Goal: Task Accomplishment & Management: Manage account settings

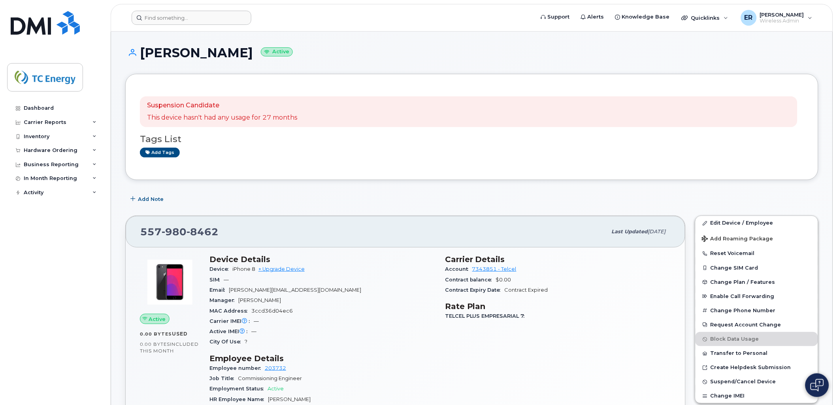
drag, startPoint x: 171, startPoint y: 25, endPoint x: 171, endPoint y: 21, distance: 4.0
click at [171, 25] on header "Support Alerts Knowledge Base Quicklinks Suspend / Cancel Device Change SIM Car…" at bounding box center [472, 18] width 722 height 28
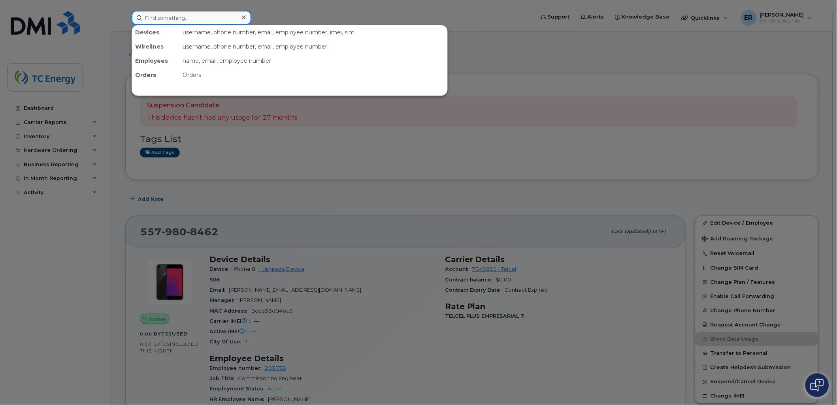
drag, startPoint x: 173, startPoint y: 17, endPoint x: 181, endPoint y: 18, distance: 7.9
click at [173, 17] on input at bounding box center [192, 18] width 120 height 14
paste input "5548848964"
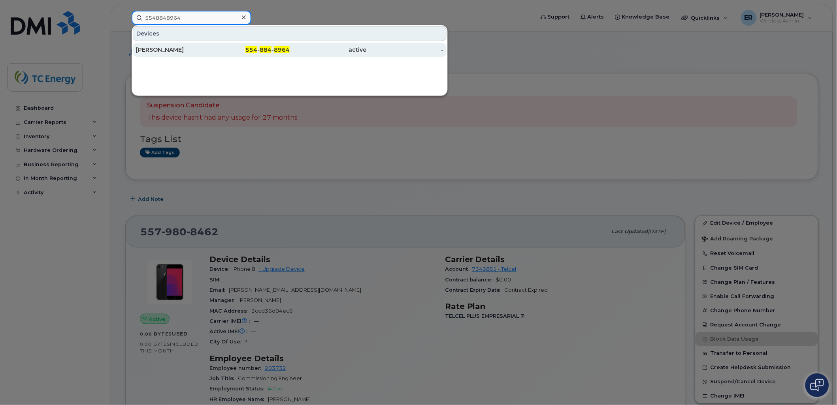
type input "5548848964"
click at [353, 51] on div "active" at bounding box center [328, 50] width 77 height 8
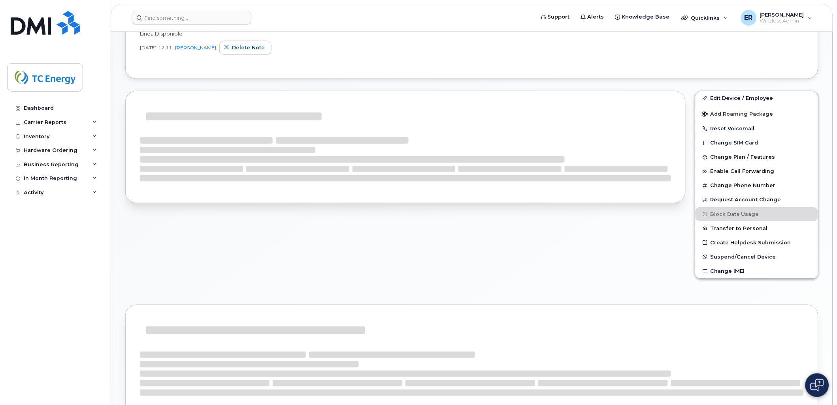
scroll to position [206, 0]
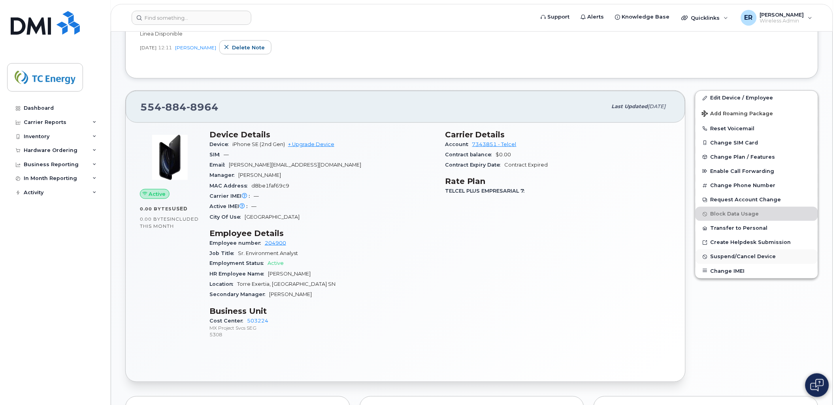
click at [734, 260] on span "Suspend/Cancel Device" at bounding box center [743, 257] width 66 height 6
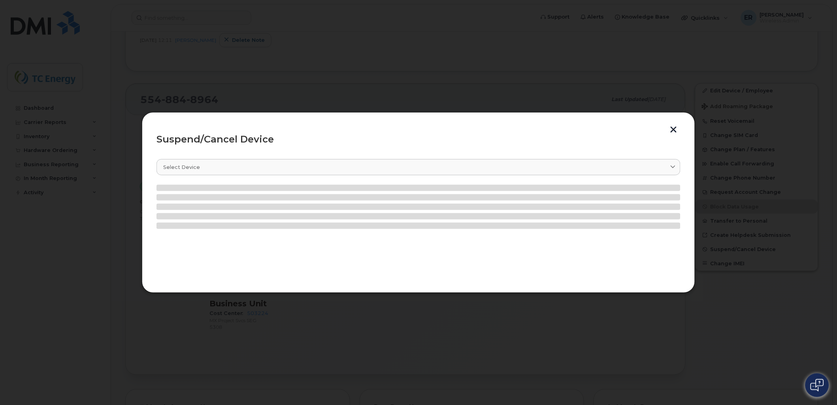
scroll to position [199, 0]
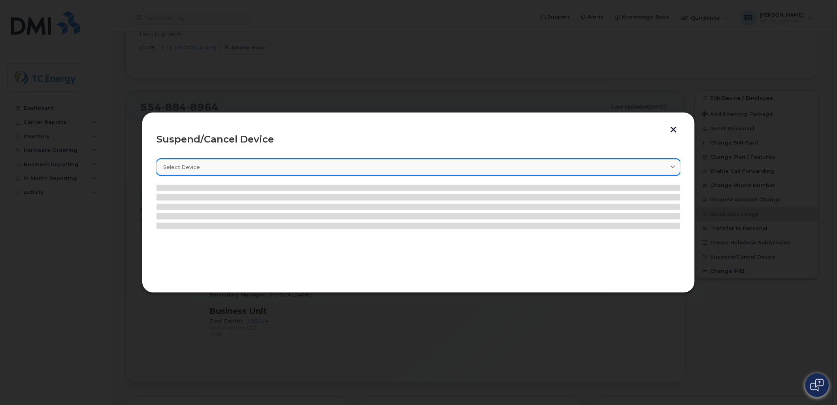
click at [676, 167] on span at bounding box center [673, 168] width 8 height 8
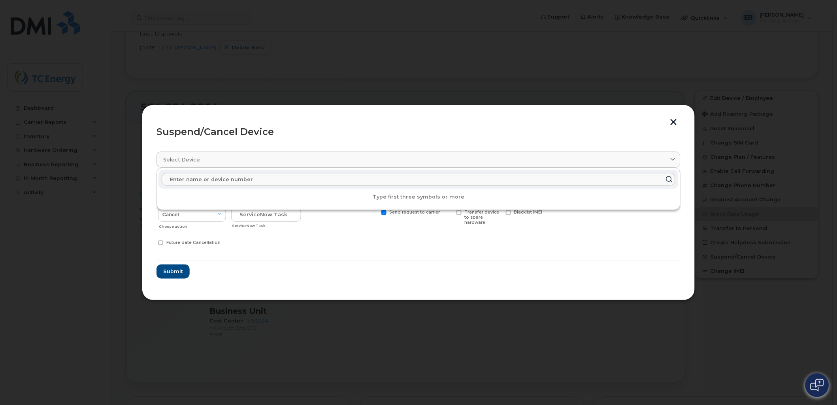
click at [452, 278] on form "Jose Ortiz 5548848964 Delete Cancel Suspend - Reduced Rate Suspend - Full Rate …" at bounding box center [418, 228] width 524 height 102
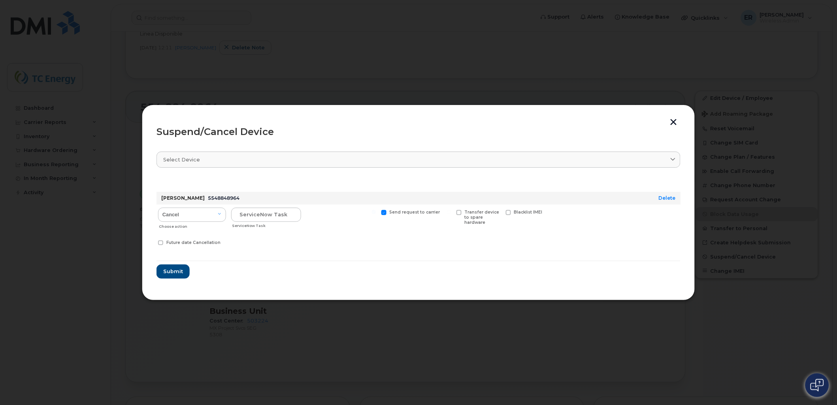
click at [674, 117] on div "Suspend/Cancel Device Select device Type first three symbols or more Jose Ortiz…" at bounding box center [418, 203] width 553 height 196
click at [669, 122] on button "button" at bounding box center [674, 123] width 12 height 8
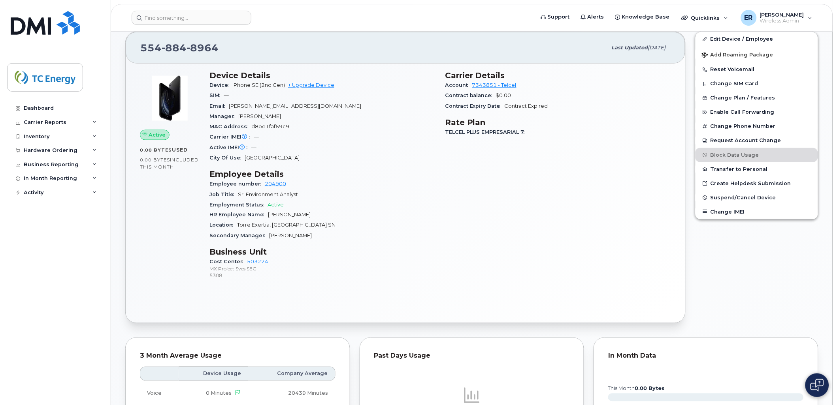
scroll to position [263, 0]
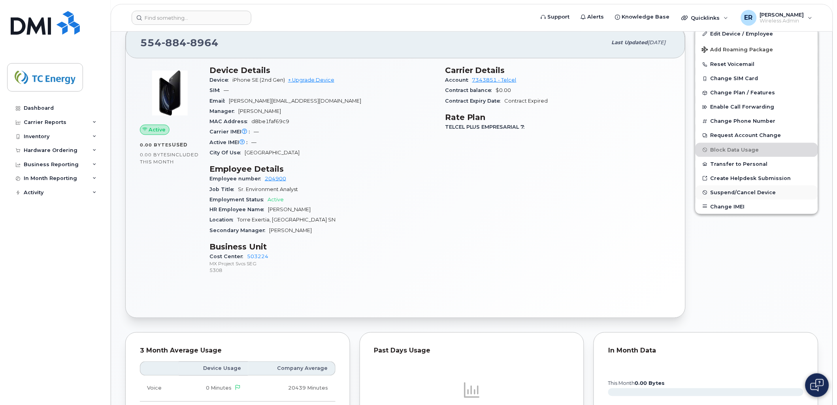
click at [736, 196] on span "Suspend/Cancel Device" at bounding box center [743, 193] width 66 height 6
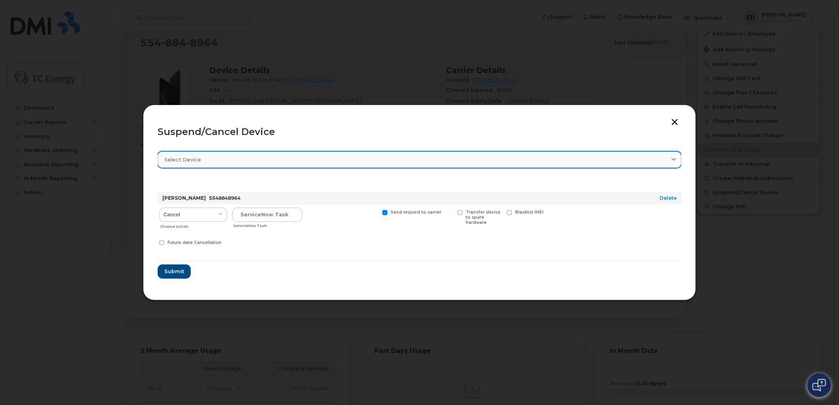
click at [346, 155] on link "Select device" at bounding box center [420, 160] width 524 height 16
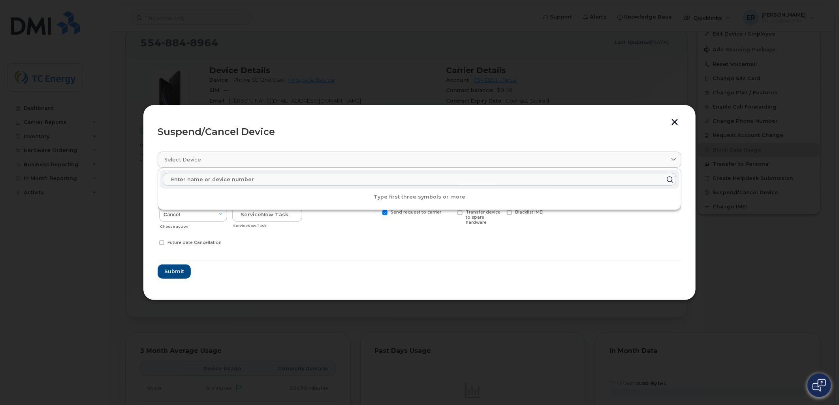
click at [379, 271] on form "Jose Ortiz 5548848964 Delete Cancel Suspend - Reduced Rate Suspend - Full Rate …" at bounding box center [420, 228] width 524 height 102
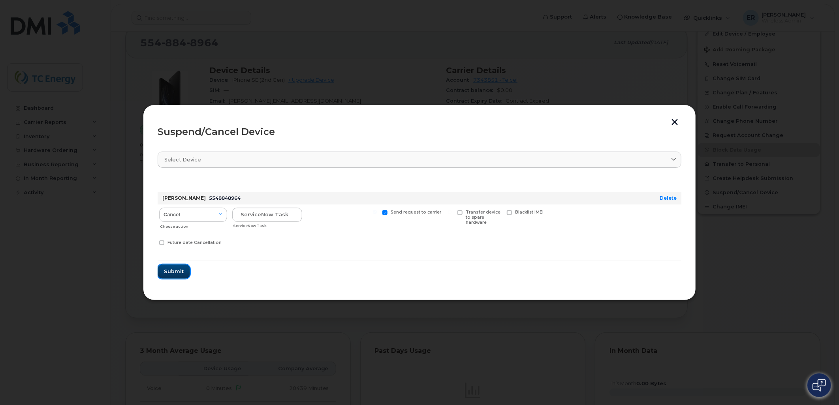
click at [179, 272] on span "Submit" at bounding box center [174, 272] width 20 height 8
click at [247, 214] on input "text" at bounding box center [267, 215] width 70 height 14
click at [218, 213] on select "Cancel Suspend - Reduced Rate Suspend - Full Rate Suspend - Lost Device/Stolen …" at bounding box center [193, 215] width 68 height 14
click at [159, 208] on select "Cancel Suspend - Reduced Rate Suspend - Full Rate Suspend - Lost Device/Stolen …" at bounding box center [193, 215] width 68 height 14
click at [222, 214] on select "Cancel Suspend - Reduced Rate Suspend - Full Rate Suspend - Lost Device/Stolen …" at bounding box center [193, 215] width 68 height 14
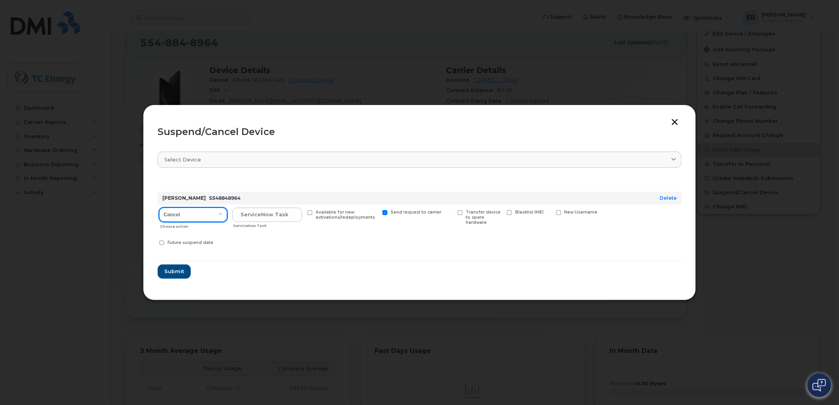
select select "[object Object]"
click at [159, 208] on select "Cancel Suspend - Reduced Rate Suspend - Full Rate Suspend - Lost Device/Stolen …" at bounding box center [193, 215] width 68 height 14
click at [267, 215] on input "text" at bounding box center [267, 215] width 70 height 14
click at [678, 124] on button "button" at bounding box center [675, 123] width 12 height 8
